Goal: Task Accomplishment & Management: Complete application form

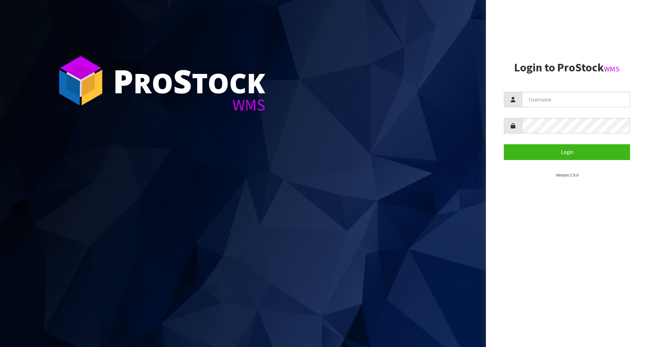
type input "Australianclutch"
click at [576, 149] on button "Login" at bounding box center [567, 151] width 126 height 15
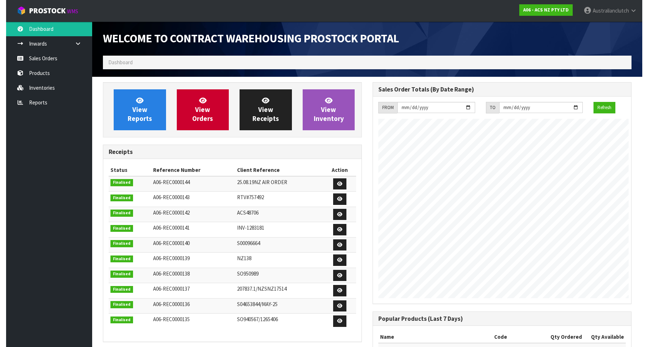
scroll to position [358043, 358171]
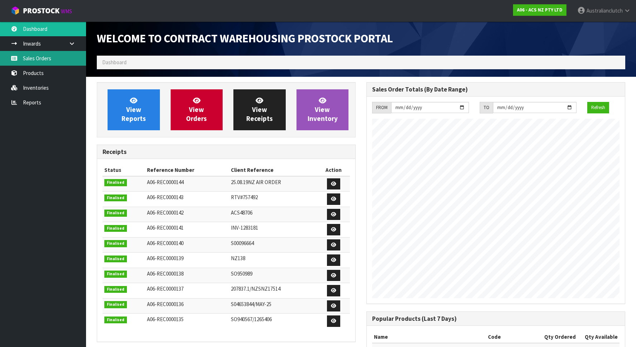
click at [11, 56] on icon at bounding box center [14, 58] width 7 height 5
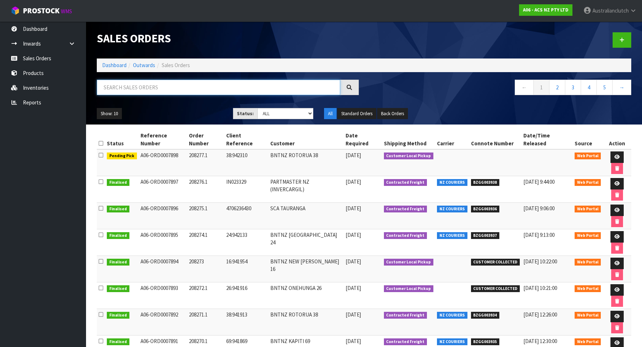
click at [155, 86] on input "text" at bounding box center [218, 87] width 243 height 15
type input "207865"
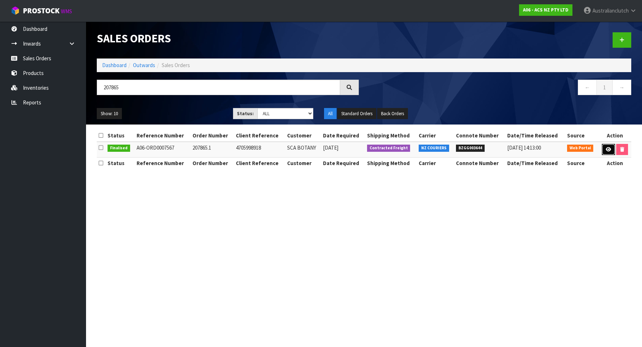
click at [606, 144] on link at bounding box center [608, 149] width 13 height 11
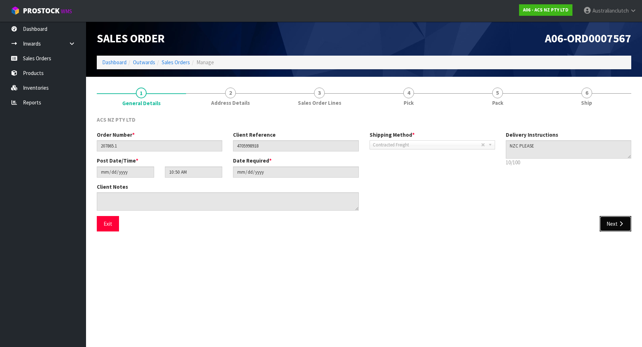
click at [612, 217] on button "Next" at bounding box center [616, 223] width 32 height 15
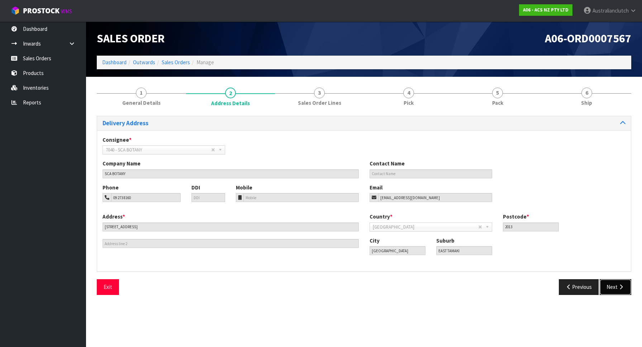
click at [618, 284] on icon "button" at bounding box center [621, 286] width 7 height 5
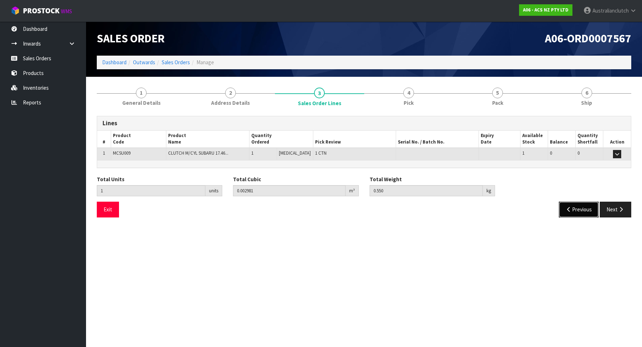
click at [577, 210] on button "Previous" at bounding box center [579, 208] width 40 height 15
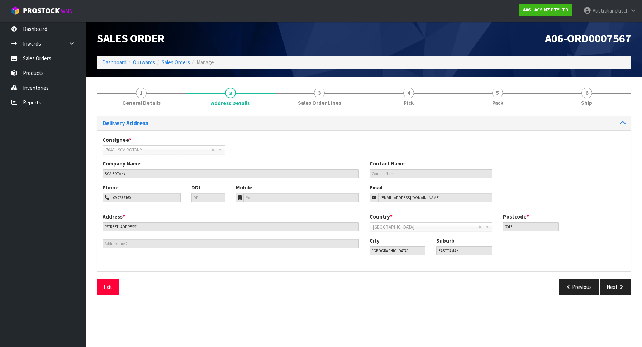
click at [624, 279] on div "Delivery Address Consignee * 000001.BAY MECHANICS - BAY MECHANICS 000001A - BRA…" at bounding box center [364, 208] width 534 height 184
click at [622, 284] on button "Next" at bounding box center [616, 286] width 32 height 15
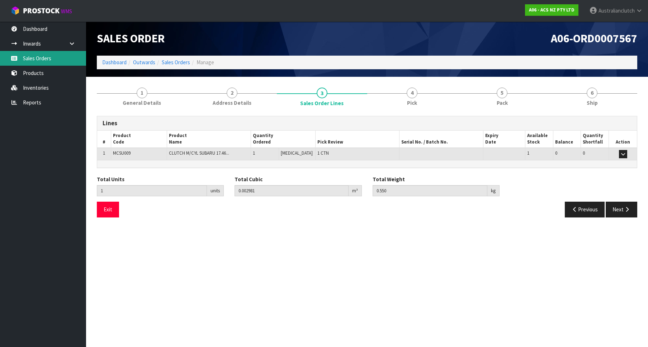
click at [61, 58] on link "Sales Orders" at bounding box center [43, 58] width 86 height 15
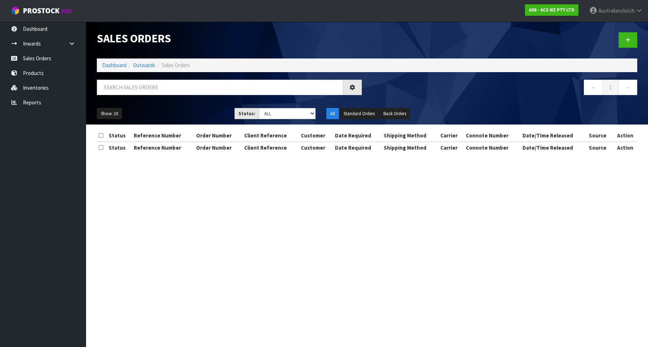
click at [45, 58] on div "Sales Orders Dashboard Outwards Sales Orders ← 1 → Show: 10 5 10 25 50 Status: …" at bounding box center [324, 83] width 648 height 166
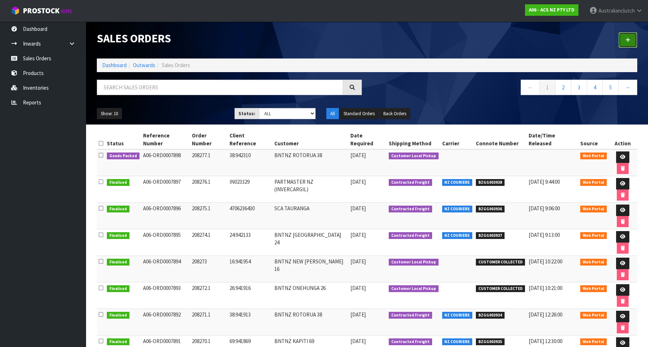
click at [622, 41] on link at bounding box center [627, 39] width 19 height 15
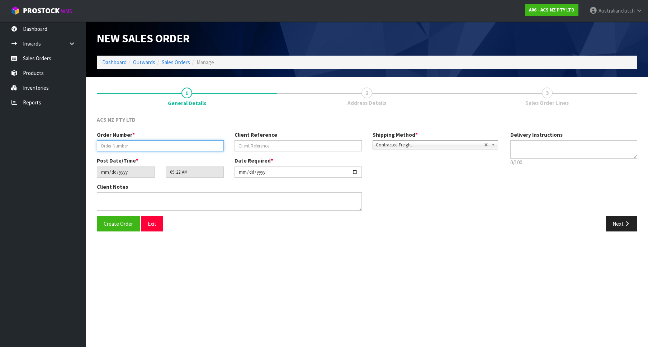
click at [156, 144] on input "text" at bounding box center [160, 145] width 127 height 11
paste input "208278.1"
type input "208278.1"
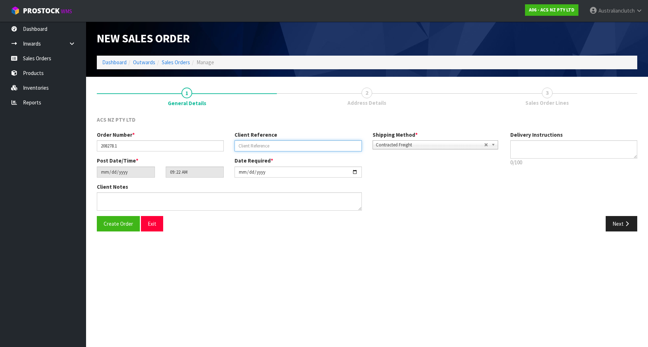
click at [259, 148] on input "text" at bounding box center [297, 145] width 127 height 11
paste input "84:942402"
type input "84:942402"
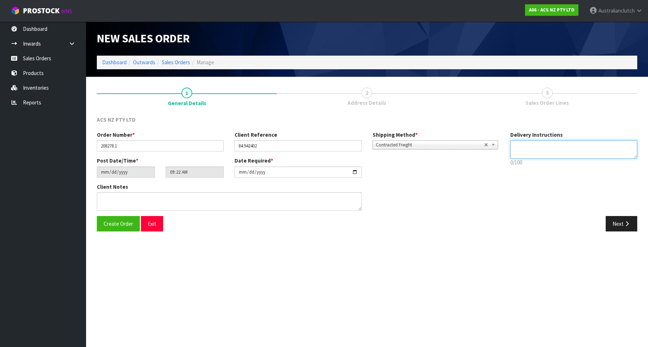
click at [576, 154] on textarea at bounding box center [573, 149] width 127 height 18
type textarea "PLEASE SEND VIA NZC"
click at [618, 224] on button "Next" at bounding box center [621, 223] width 32 height 15
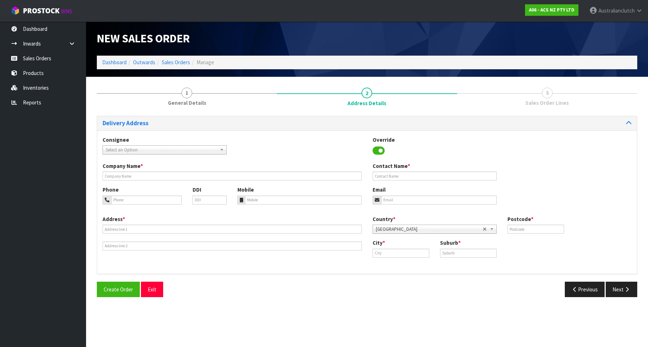
click at [158, 151] on span "Select an Option" at bounding box center [161, 150] width 111 height 9
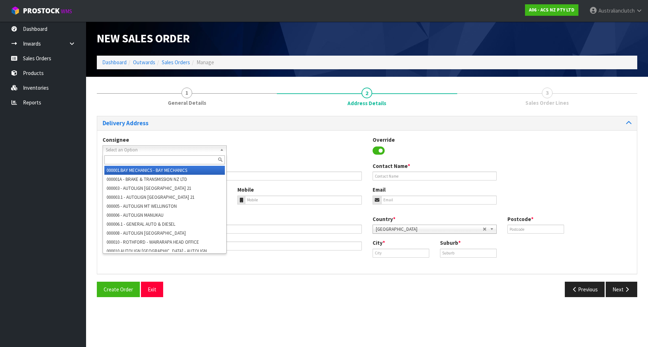
type input "0"
type input "201231"
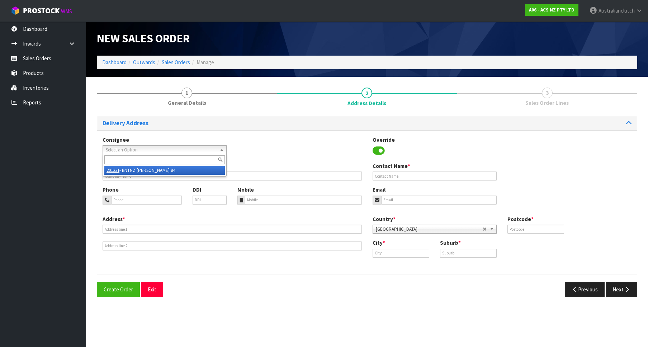
type input "BNTNZ [PERSON_NAME] 84"
type input "[STREET_ADDRESS]"
type input "9710"
type input "[PERSON_NAME]"
type input "[GEOGRAPHIC_DATA]"
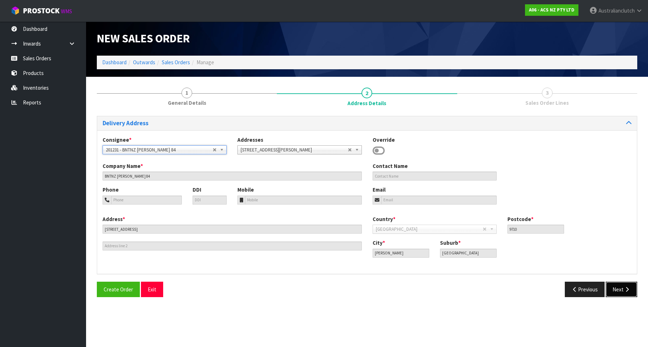
click at [613, 295] on button "Next" at bounding box center [621, 288] width 32 height 15
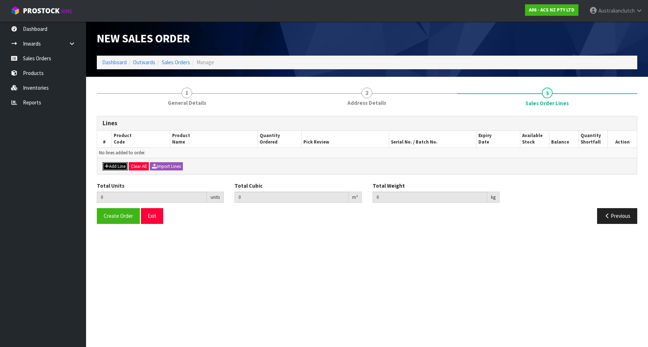
click at [117, 166] on button "Add Line" at bounding box center [115, 166] width 25 height 9
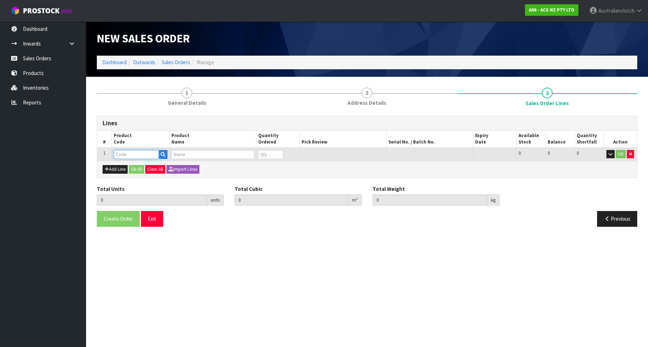
click at [135, 154] on input "text" at bounding box center [136, 154] width 45 height 9
paste input "SCSU006"
type input "SCSU006"
type input "0.000000"
type input "0.000"
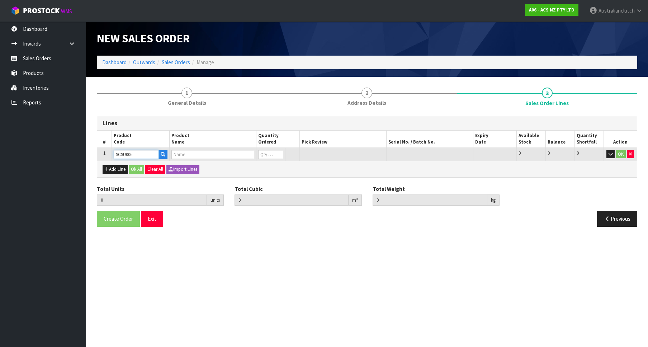
type input "CLUTCH S/CYL SUBARU 20.64MM (13/16")"
type input "0"
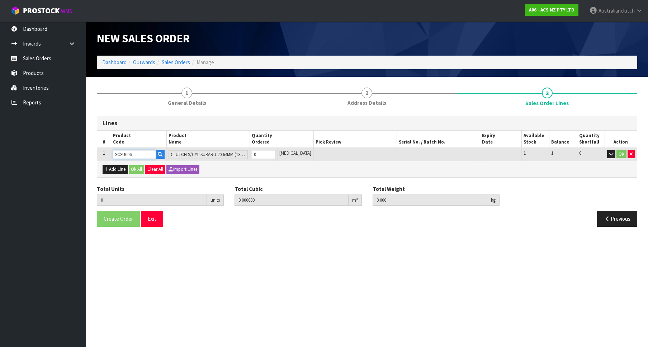
type input "1"
type input "0.000787"
type input "0.45"
type input "1"
click at [275, 152] on input "1" at bounding box center [264, 154] width 24 height 9
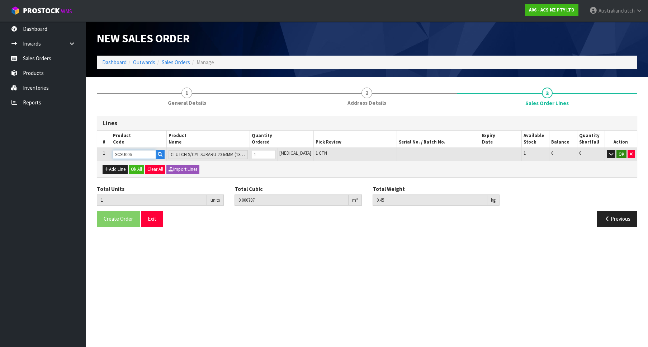
type input "SCSU006"
click at [618, 156] on button "OK" at bounding box center [621, 154] width 10 height 9
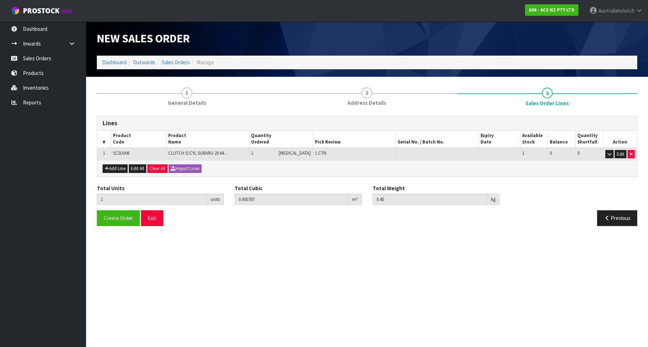
click at [112, 210] on div "Total Units 1 units Total Cubic 0.000787 m³ Total Weight 0.45 kg" at bounding box center [366, 197] width 551 height 26
click at [117, 216] on span "Create Order" at bounding box center [118, 217] width 29 height 7
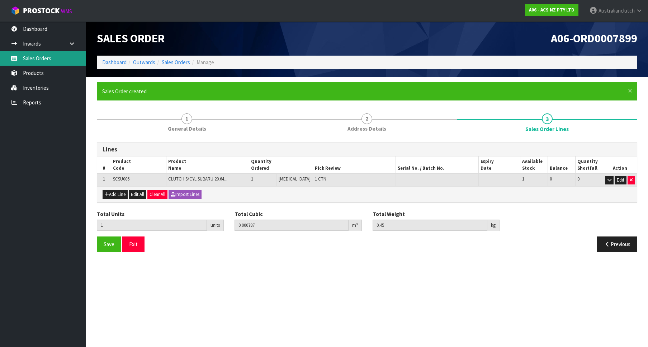
click at [71, 54] on link "Sales Orders" at bounding box center [43, 58] width 86 height 15
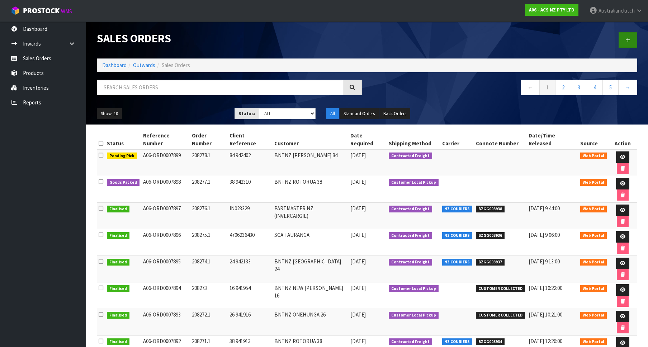
drag, startPoint x: 614, startPoint y: 44, endPoint x: 622, endPoint y: 39, distance: 9.7
click at [614, 43] on div at bounding box center [505, 40] width 276 height 37
click at [622, 38] on link at bounding box center [627, 39] width 19 height 15
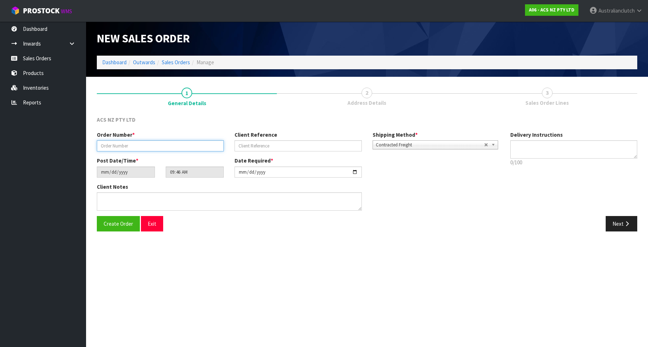
click at [173, 150] on input "text" at bounding box center [160, 145] width 127 height 11
paste input "208279.1"
type input "208279.1"
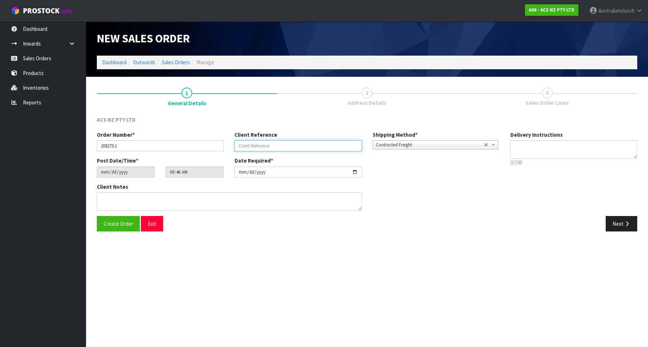
click at [301, 147] on input "text" at bounding box center [297, 145] width 127 height 11
paste input "78:942447"
type input "78:942447"
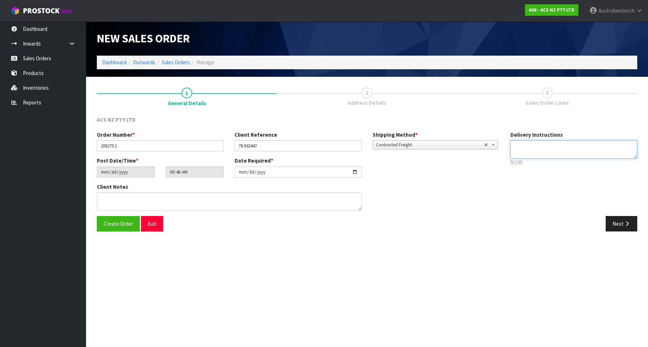
click at [555, 147] on textarea at bounding box center [573, 149] width 127 height 18
type textarea "PLEASE SEND VIA NZC"
click at [616, 218] on button "Next" at bounding box center [621, 223] width 32 height 15
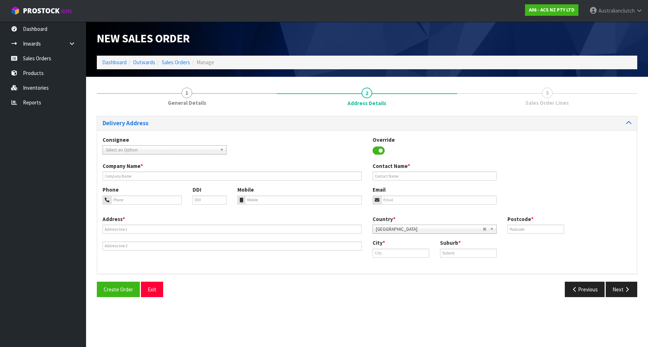
click at [178, 152] on span "Select an Option" at bounding box center [161, 150] width 111 height 9
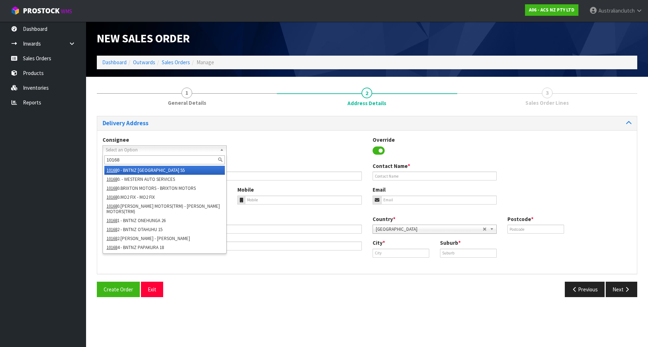
type input "101688"
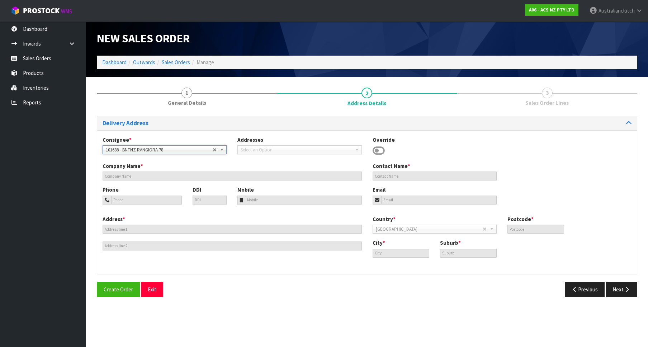
type input "BNTNZ RANGIORA 78"
type input "[STREET_ADDRESS]"
type input "7400"
type input "RANGIORA"
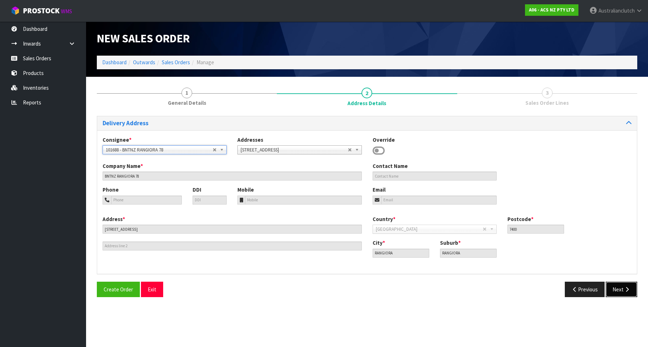
click at [627, 294] on button "Next" at bounding box center [621, 288] width 32 height 15
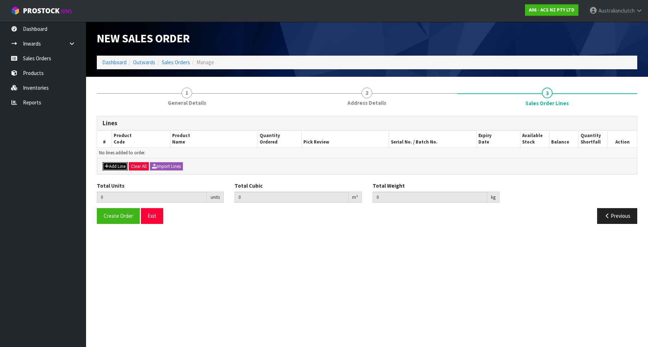
click at [120, 167] on button "Add Line" at bounding box center [115, 166] width 25 height 9
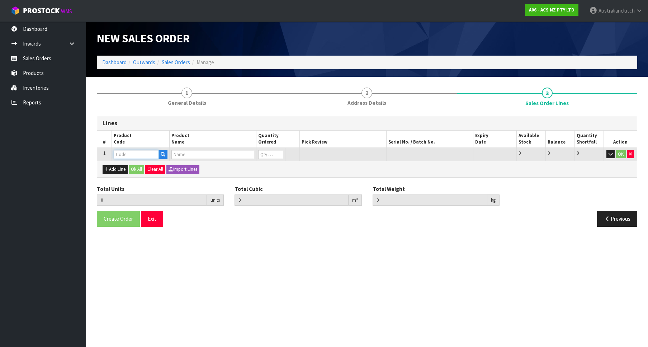
click at [134, 158] on input "text" at bounding box center [136, 154] width 45 height 9
paste input "MCGW002"
type input "MCGW002"
type input "0.000000"
type input "0.000"
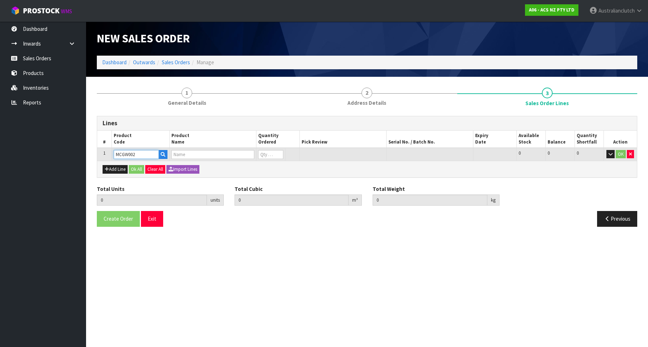
type input "CLUTCH M/CYL GREAT WALL"
type input "0"
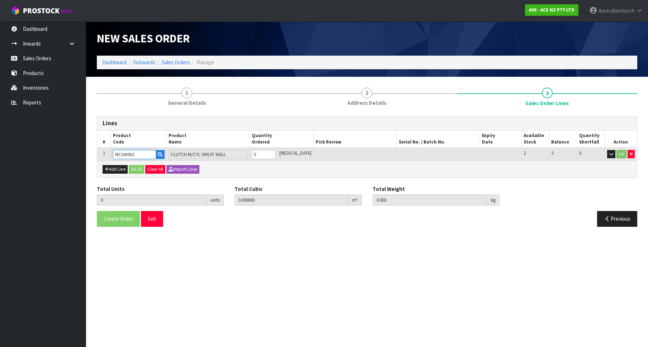
type input "1"
type input "0.002981"
type input "0.35"
type input "1"
click at [275, 154] on input "1" at bounding box center [264, 154] width 24 height 9
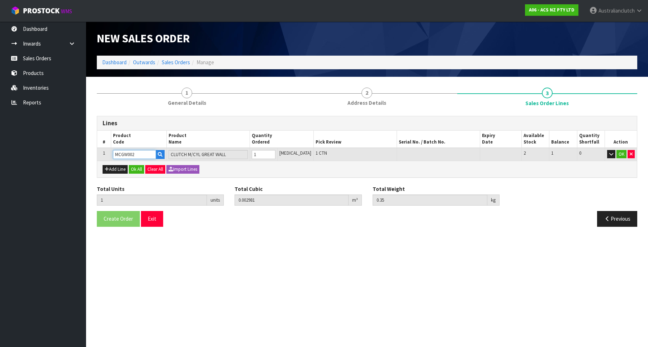
type input "MCGW002"
click at [617, 153] on td "OK" at bounding box center [620, 154] width 32 height 13
click at [619, 153] on button "OK" at bounding box center [621, 154] width 10 height 9
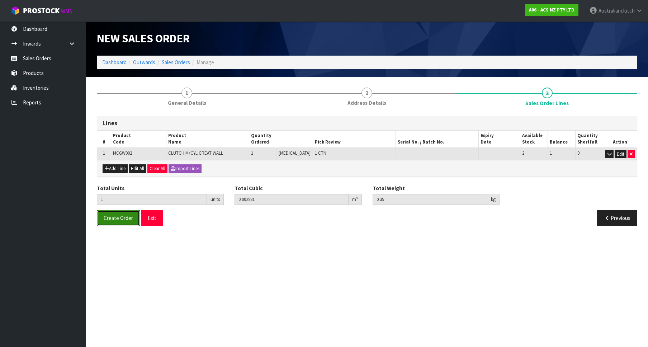
click at [128, 210] on button "Create Order" at bounding box center [118, 217] width 43 height 15
